Goal: Navigation & Orientation: Understand site structure

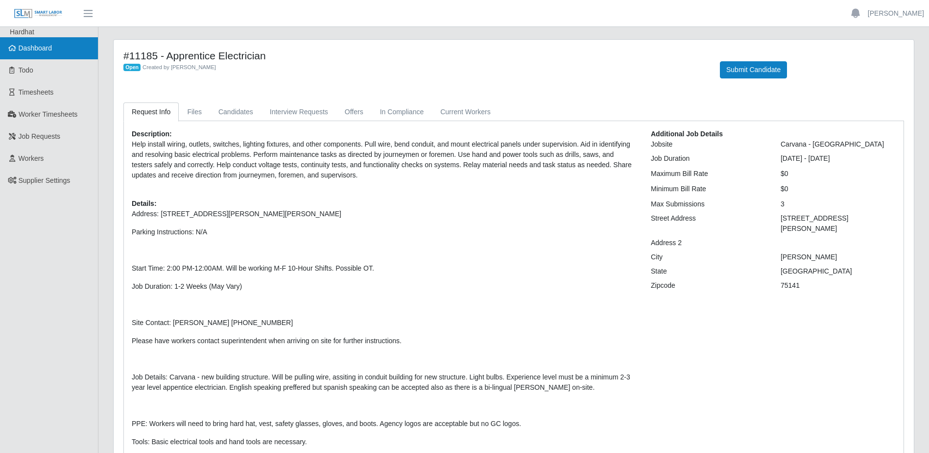
click at [37, 45] on span "Dashboard" at bounding box center [36, 48] width 34 height 8
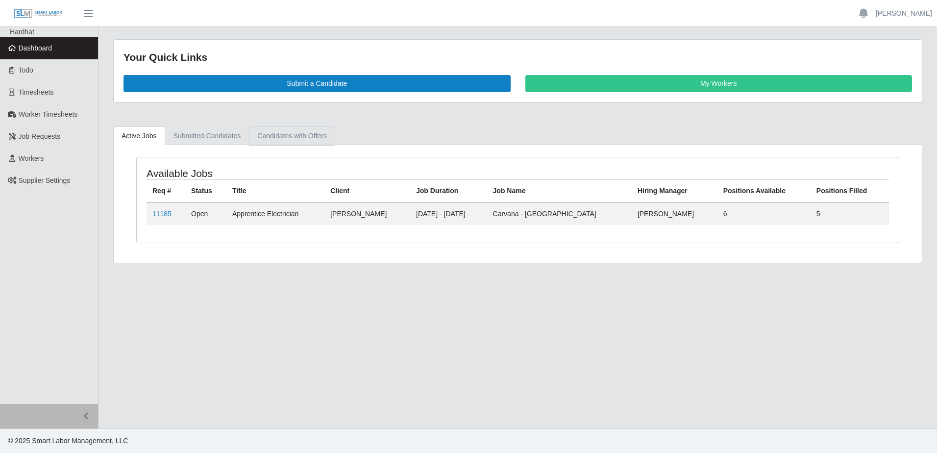
click at [267, 135] on link "Candidates with Offers" at bounding box center [292, 135] width 86 height 19
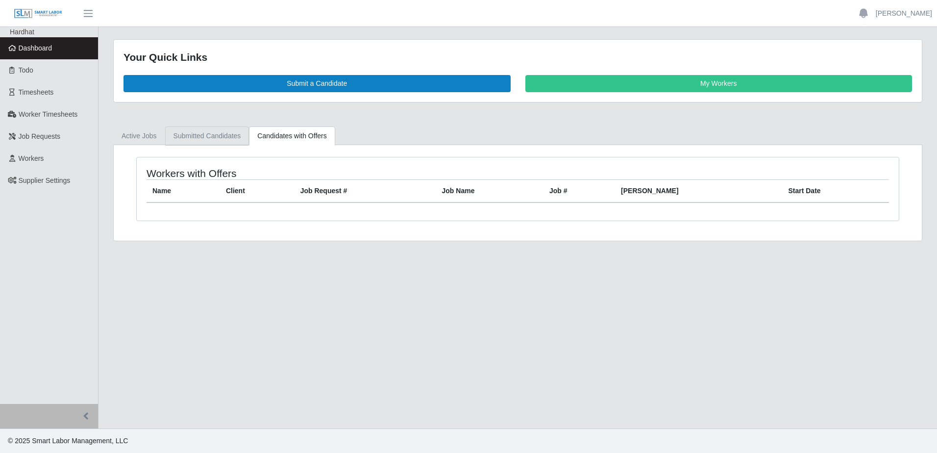
click at [206, 137] on link "Submitted Candidates" at bounding box center [207, 135] width 84 height 19
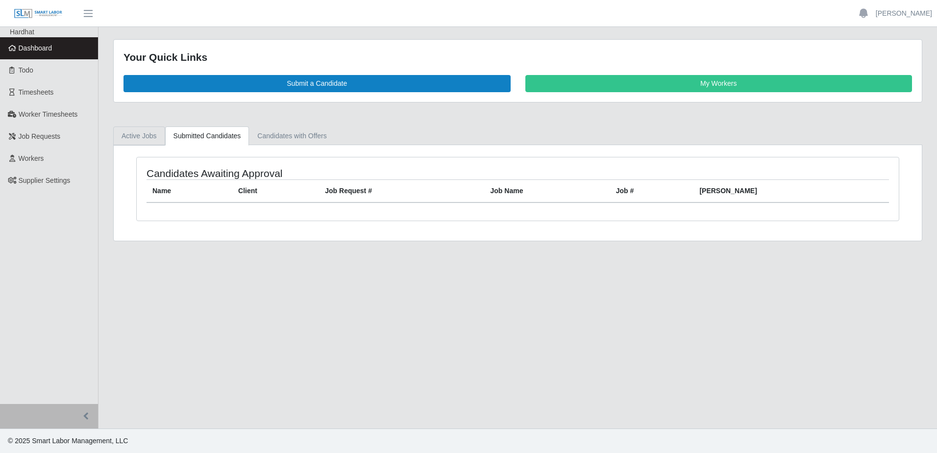
click at [142, 133] on link "Active Jobs" at bounding box center [139, 135] width 52 height 19
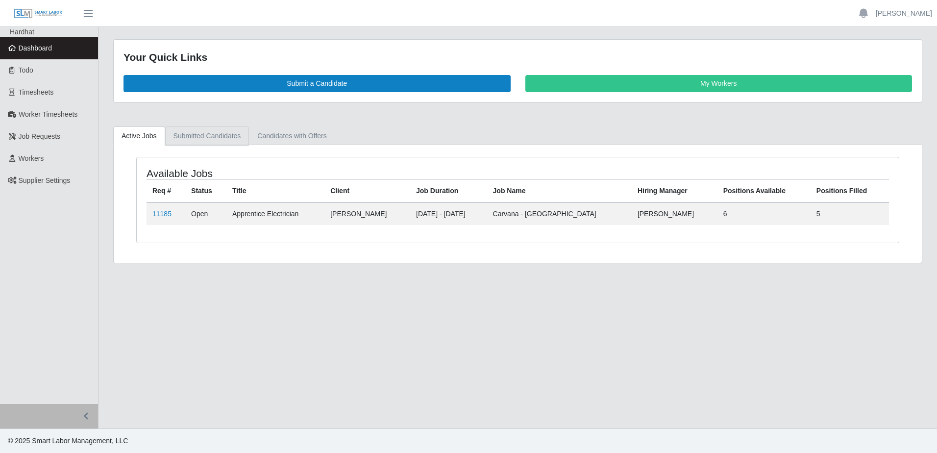
click at [237, 136] on link "Submitted Candidates" at bounding box center [207, 135] width 84 height 19
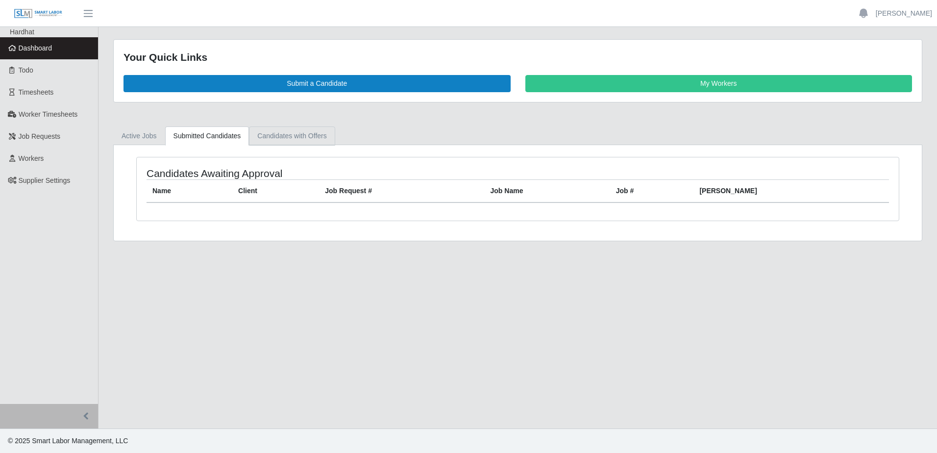
click at [294, 142] on link "Candidates with Offers" at bounding box center [292, 135] width 86 height 19
